Goal: Use online tool/utility: Utilize a website feature to perform a specific function

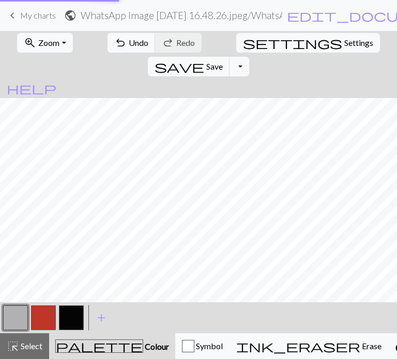
scroll to position [0, 1]
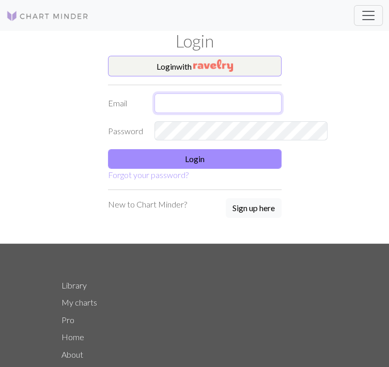
type input "[EMAIL_ADDRESS][DOMAIN_NAME]"
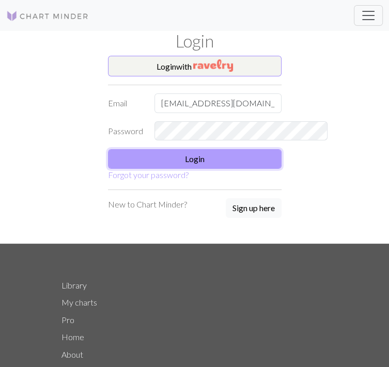
click at [217, 163] on button "Login" at bounding box center [195, 159] width 174 height 20
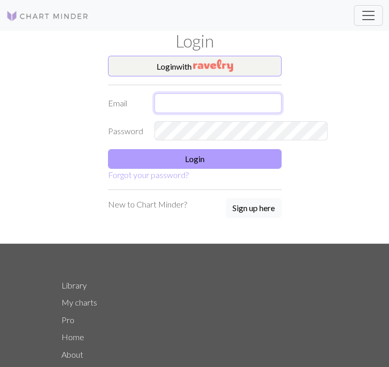
type input "[EMAIL_ADDRESS][DOMAIN_NAME]"
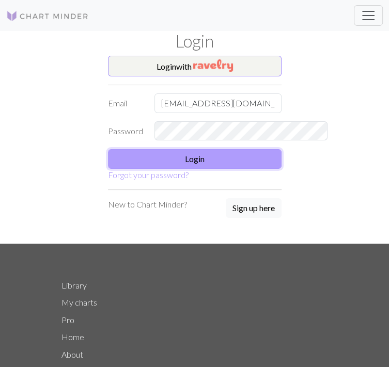
click at [199, 161] on button "Login" at bounding box center [195, 159] width 174 height 20
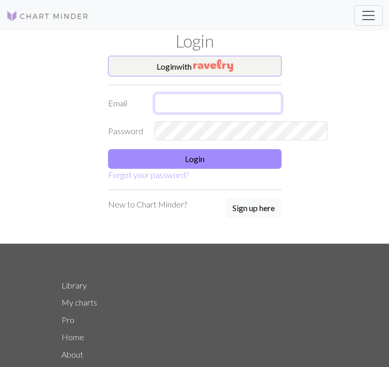
type input "[EMAIL_ADDRESS][DOMAIN_NAME]"
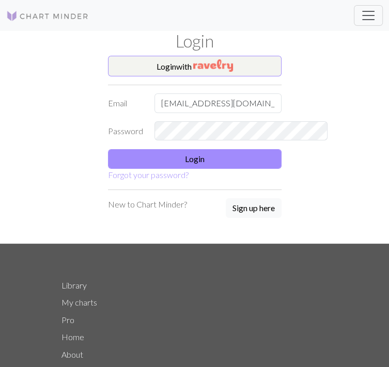
click at [0, 0] on link "My charts" at bounding box center [0, 0] width 0 height 0
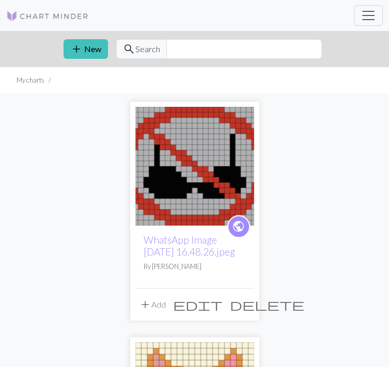
click at [135, 185] on img at bounding box center [194, 166] width 119 height 119
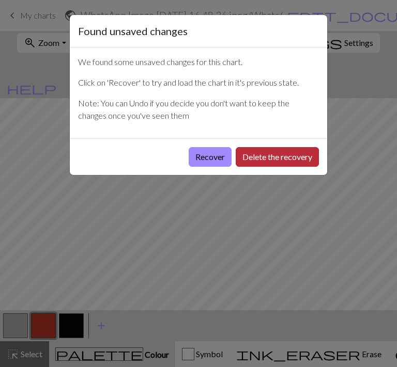
click at [254, 157] on button "Delete the recovery" at bounding box center [277, 157] width 83 height 20
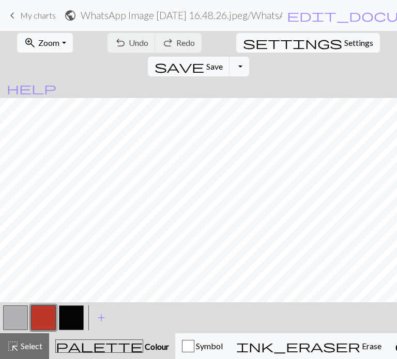
click at [23, 319] on button "button" at bounding box center [15, 318] width 25 height 25
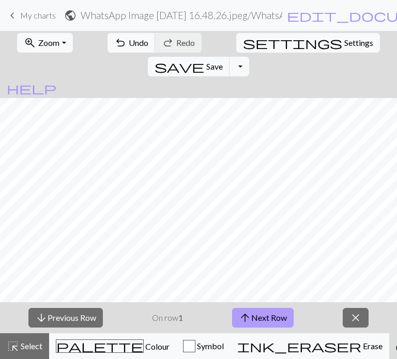
click at [261, 320] on button "arrow_upward Next Row" at bounding box center [262, 318] width 61 height 20
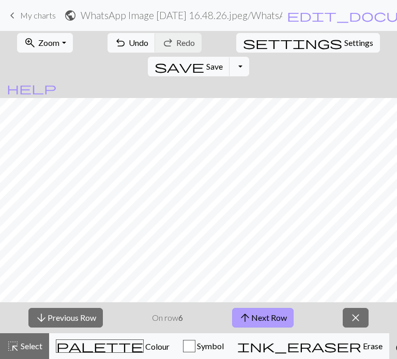
click at [261, 320] on button "arrow_upward Next Row" at bounding box center [262, 318] width 61 height 20
click at [261, 320] on button "arrow_upward Next Row" at bounding box center [263, 318] width 61 height 20
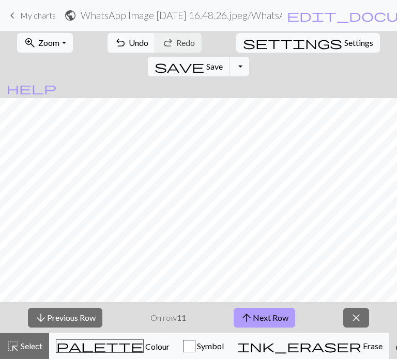
click at [261, 320] on button "arrow_upward Next Row" at bounding box center [263, 318] width 61 height 20
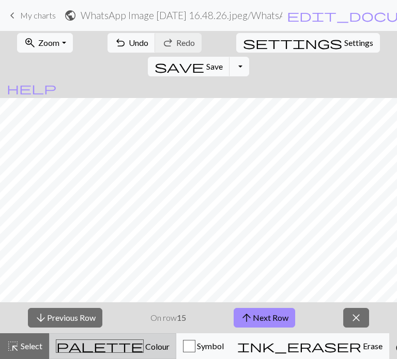
click at [144, 351] on span "Colour" at bounding box center [157, 347] width 26 height 10
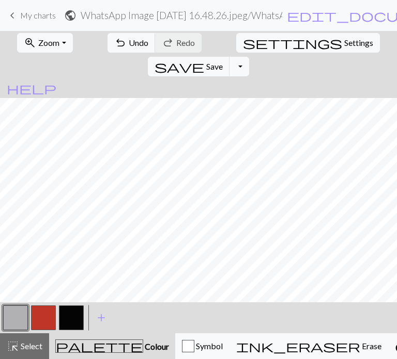
click at [32, 323] on button "button" at bounding box center [43, 318] width 25 height 25
click at [24, 15] on span "My charts" at bounding box center [38, 15] width 36 height 10
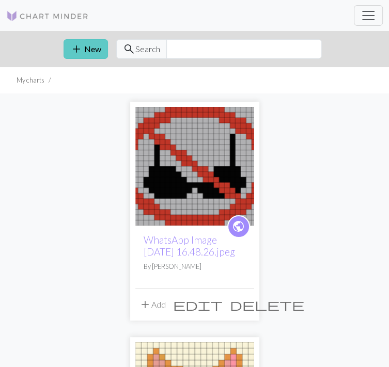
click at [64, 55] on button "add New" at bounding box center [86, 49] width 44 height 20
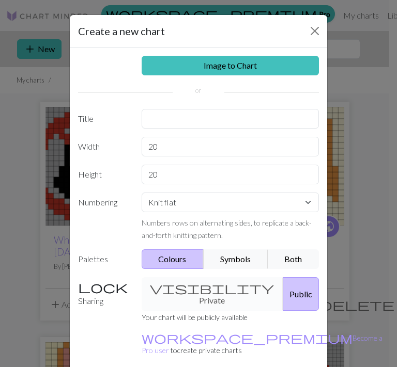
click at [227, 55] on div "Image to Chart Title Width 20 Height 20 Numbering Knit flat Knit in the round L…" at bounding box center [198, 215] width 257 height 334
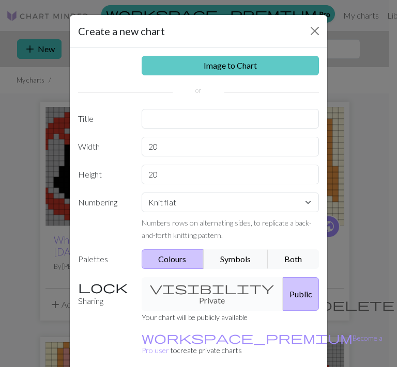
click at [230, 72] on link "Image to Chart" at bounding box center [231, 66] width 178 height 20
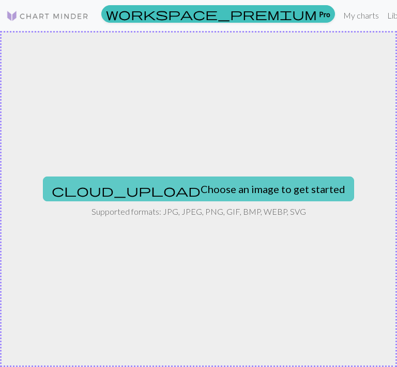
click at [199, 187] on button "cloud_upload Choose an image to get started" at bounding box center [198, 189] width 311 height 25
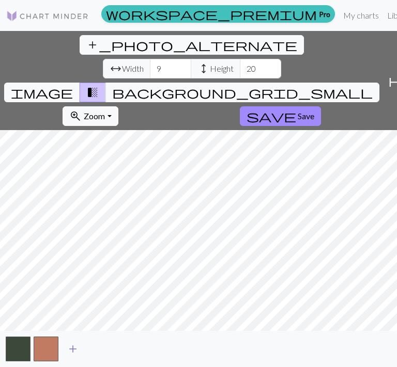
click at [79, 353] on span "add" at bounding box center [73, 349] width 12 height 14
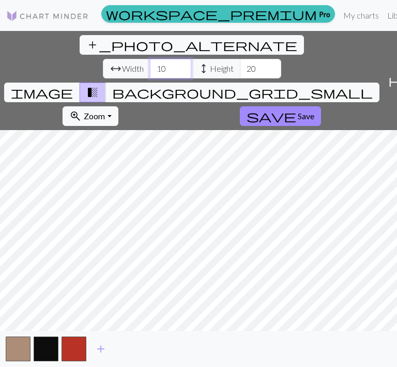
click at [150, 59] on input "10" at bounding box center [170, 69] width 41 height 20
click at [150, 59] on input "11" at bounding box center [170, 69] width 41 height 20
click at [150, 59] on input "12" at bounding box center [170, 69] width 41 height 20
click at [150, 59] on input "13" at bounding box center [170, 69] width 41 height 20
click at [150, 59] on input "14" at bounding box center [170, 69] width 41 height 20
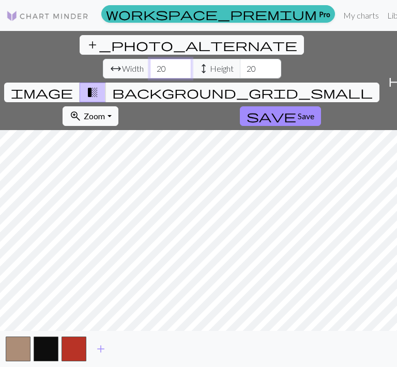
click at [150, 59] on input "20" at bounding box center [170, 69] width 41 height 20
click at [150, 59] on input "21" at bounding box center [170, 69] width 41 height 20
click at [150, 59] on input "22" at bounding box center [170, 69] width 41 height 20
click at [150, 59] on input "23" at bounding box center [170, 69] width 41 height 20
click at [150, 59] on input "24" at bounding box center [170, 69] width 41 height 20
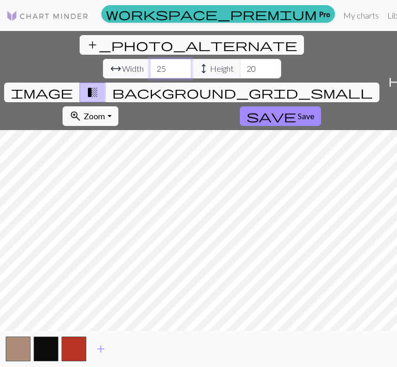
click at [150, 59] on input "25" at bounding box center [170, 69] width 41 height 20
click at [150, 59] on input "26" at bounding box center [170, 69] width 41 height 20
click at [150, 59] on input "27" at bounding box center [170, 69] width 41 height 20
click at [150, 59] on input "28" at bounding box center [170, 69] width 41 height 20
click at [150, 59] on input "27" at bounding box center [170, 69] width 41 height 20
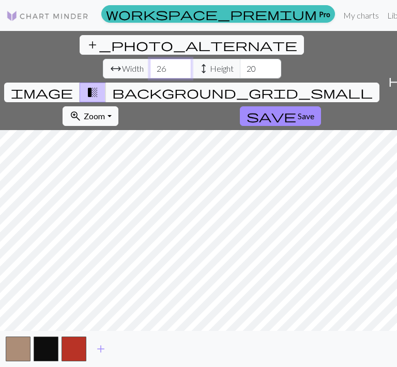
click at [150, 59] on input "26" at bounding box center [170, 69] width 41 height 20
click at [150, 59] on input "25" at bounding box center [170, 69] width 41 height 20
click at [150, 59] on input "24" at bounding box center [170, 69] width 41 height 20
click at [150, 59] on input "23" at bounding box center [170, 69] width 41 height 20
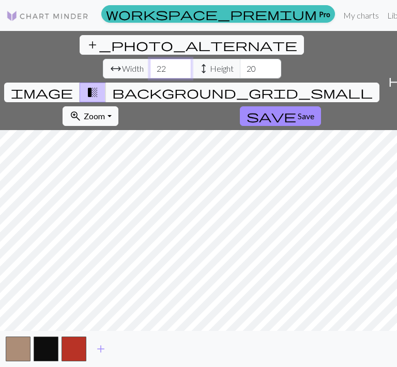
click at [150, 59] on input "22" at bounding box center [170, 69] width 41 height 20
click at [150, 59] on input "23" at bounding box center [170, 69] width 41 height 20
click at [150, 59] on input "24" at bounding box center [170, 69] width 41 height 20
click at [150, 59] on input "25" at bounding box center [170, 69] width 41 height 20
click at [150, 59] on input "26" at bounding box center [170, 69] width 41 height 20
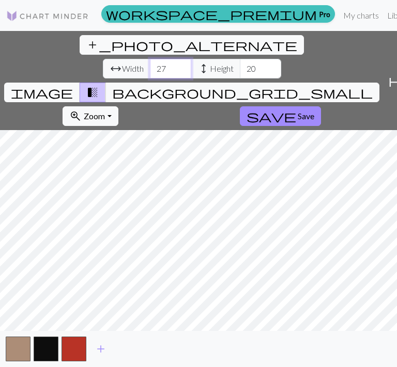
click at [150, 59] on input "27" at bounding box center [170, 69] width 41 height 20
click at [150, 59] on input "28" at bounding box center [170, 69] width 41 height 20
click at [150, 59] on input "29" at bounding box center [170, 69] width 41 height 20
click at [150, 59] on input "30" at bounding box center [170, 69] width 41 height 20
type input "31"
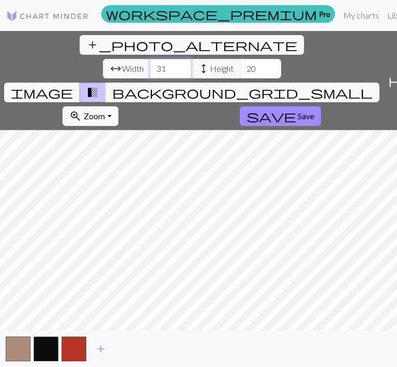
click at [150, 59] on input "31" at bounding box center [170, 69] width 41 height 20
click at [240, 59] on input "20" at bounding box center [260, 69] width 41 height 20
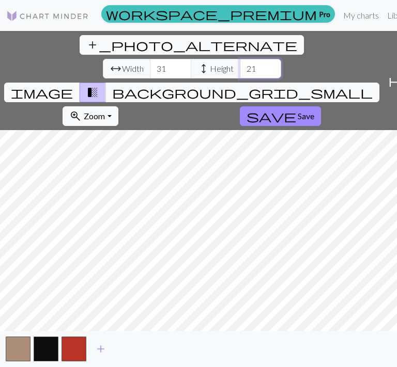
click at [240, 59] on input "21" at bounding box center [260, 69] width 41 height 20
click at [240, 59] on input "22" at bounding box center [260, 69] width 41 height 20
click at [240, 59] on input "23" at bounding box center [260, 69] width 41 height 20
click at [240, 59] on input "24" at bounding box center [260, 69] width 41 height 20
click at [240, 59] on input "25" at bounding box center [260, 69] width 41 height 20
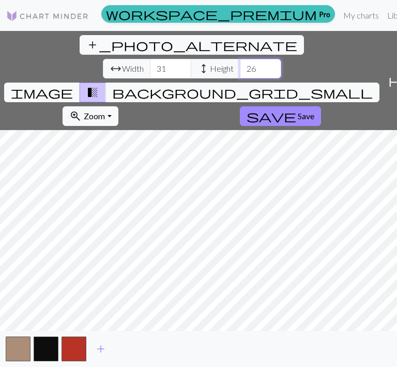
click at [240, 59] on input "26" at bounding box center [260, 69] width 41 height 20
click at [240, 59] on input "27" at bounding box center [260, 69] width 41 height 20
click at [240, 59] on input "28" at bounding box center [260, 69] width 41 height 20
click at [240, 59] on input "29" at bounding box center [260, 69] width 41 height 20
click at [240, 59] on input "30" at bounding box center [260, 69] width 41 height 20
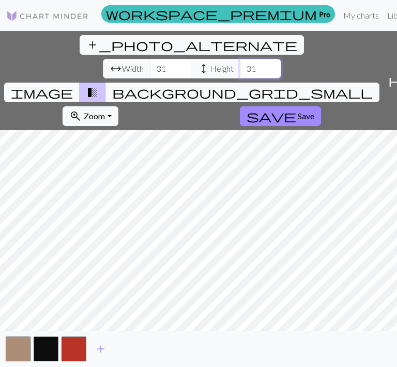
type input "31"
click at [240, 59] on input "31" at bounding box center [260, 69] width 41 height 20
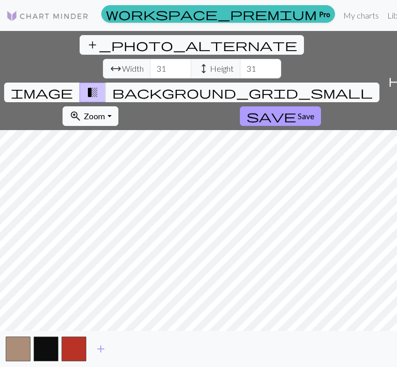
click at [298, 111] on span "Save" at bounding box center [306, 116] width 17 height 10
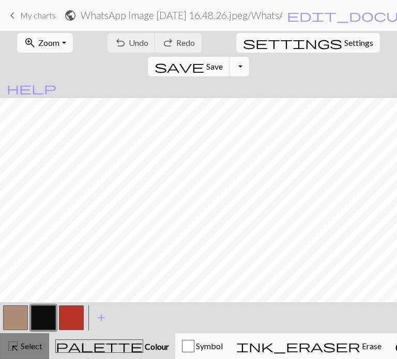
click at [11, 336] on button "highlight_alt Select Select" at bounding box center [24, 347] width 49 height 26
click at [15, 320] on button "button" at bounding box center [15, 318] width 25 height 25
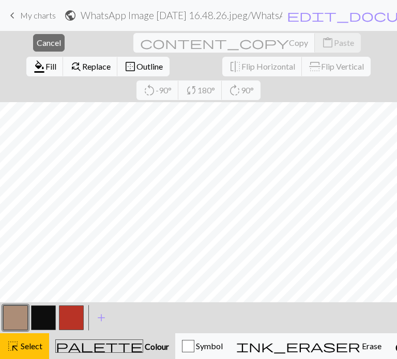
click at [10, 318] on button "button" at bounding box center [15, 318] width 25 height 25
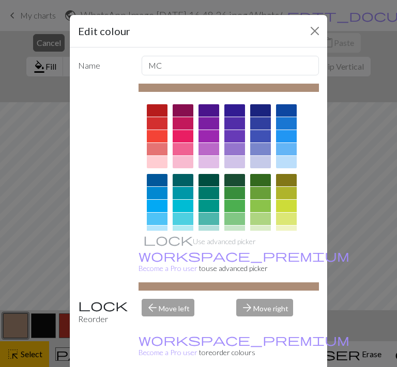
click at [306, 201] on div at bounding box center [228, 241] width 181 height 290
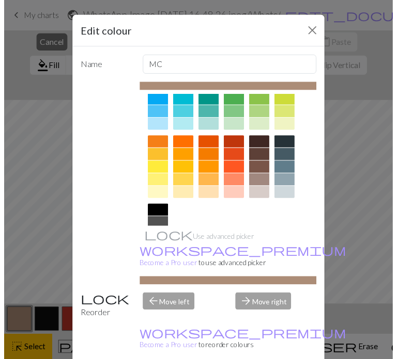
scroll to position [118, 0]
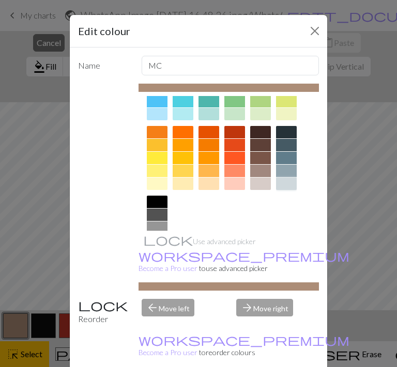
click at [285, 185] on div at bounding box center [286, 184] width 21 height 12
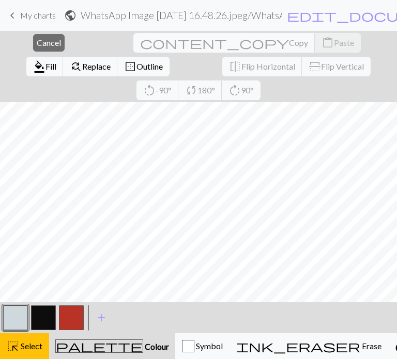
click at [27, 315] on button "button" at bounding box center [15, 318] width 25 height 25
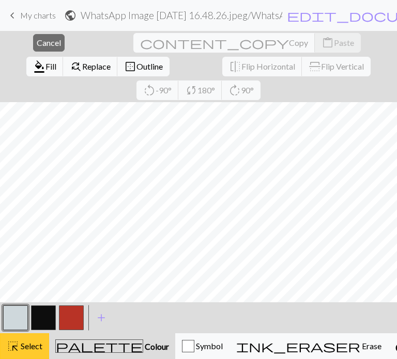
click at [16, 345] on span "highlight_alt" at bounding box center [13, 346] width 12 height 14
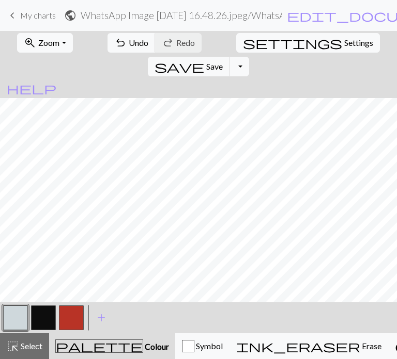
scroll to position [6, 0]
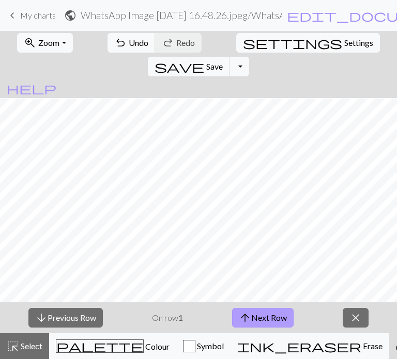
click at [288, 317] on button "arrow_upward Next Row" at bounding box center [262, 318] width 61 height 20
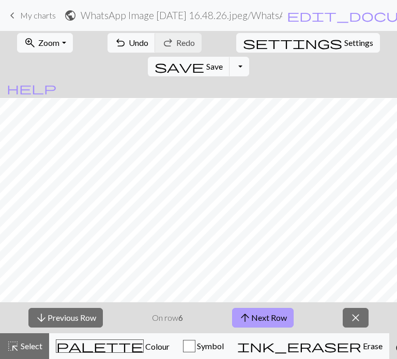
click at [288, 317] on button "arrow_upward Next Row" at bounding box center [262, 318] width 61 height 20
click at [288, 317] on button "arrow_upward Next Row" at bounding box center [263, 318] width 61 height 20
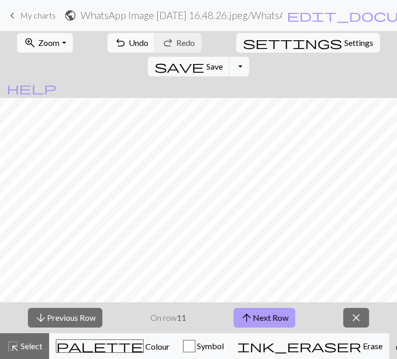
click at [288, 317] on button "arrow_upward Next Row" at bounding box center [263, 318] width 61 height 20
click at [288, 318] on button "arrow_upward Next Row" at bounding box center [263, 318] width 61 height 20
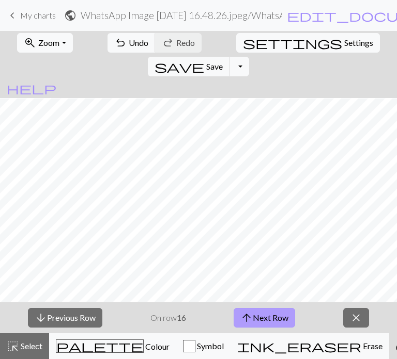
click at [286, 317] on button "arrow_upward Next Row" at bounding box center [263, 318] width 61 height 20
click at [287, 317] on button "arrow_upward Next Row" at bounding box center [263, 318] width 61 height 20
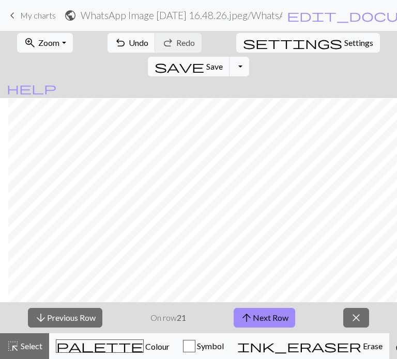
scroll to position [6, 60]
click at [77, 320] on button "arrow_downward Previous Row" at bounding box center [65, 318] width 74 height 20
click at [256, 328] on div "arrow_downward Previous Row On row 22 arrow_upward Next Row close" at bounding box center [198, 318] width 397 height 31
click at [254, 315] on button "arrow_upward Next Row" at bounding box center [263, 318] width 61 height 20
click at [271, 308] on button "arrow_upward Next Row" at bounding box center [263, 318] width 61 height 20
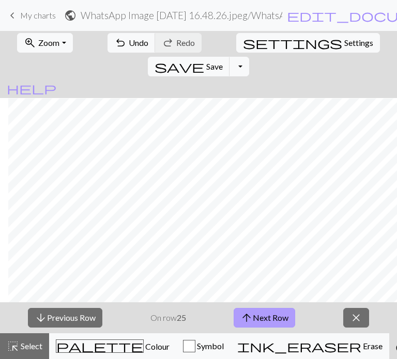
click at [276, 316] on button "arrow_upward Next Row" at bounding box center [263, 318] width 61 height 20
click at [262, 308] on button "arrow_upward Next Row" at bounding box center [263, 318] width 61 height 20
click at [262, 315] on button "arrow_upward Next Row" at bounding box center [263, 318] width 61 height 20
click at [273, 319] on button "arrow_upward Next Row" at bounding box center [263, 318] width 61 height 20
